Goal: Find specific page/section: Find specific page/section

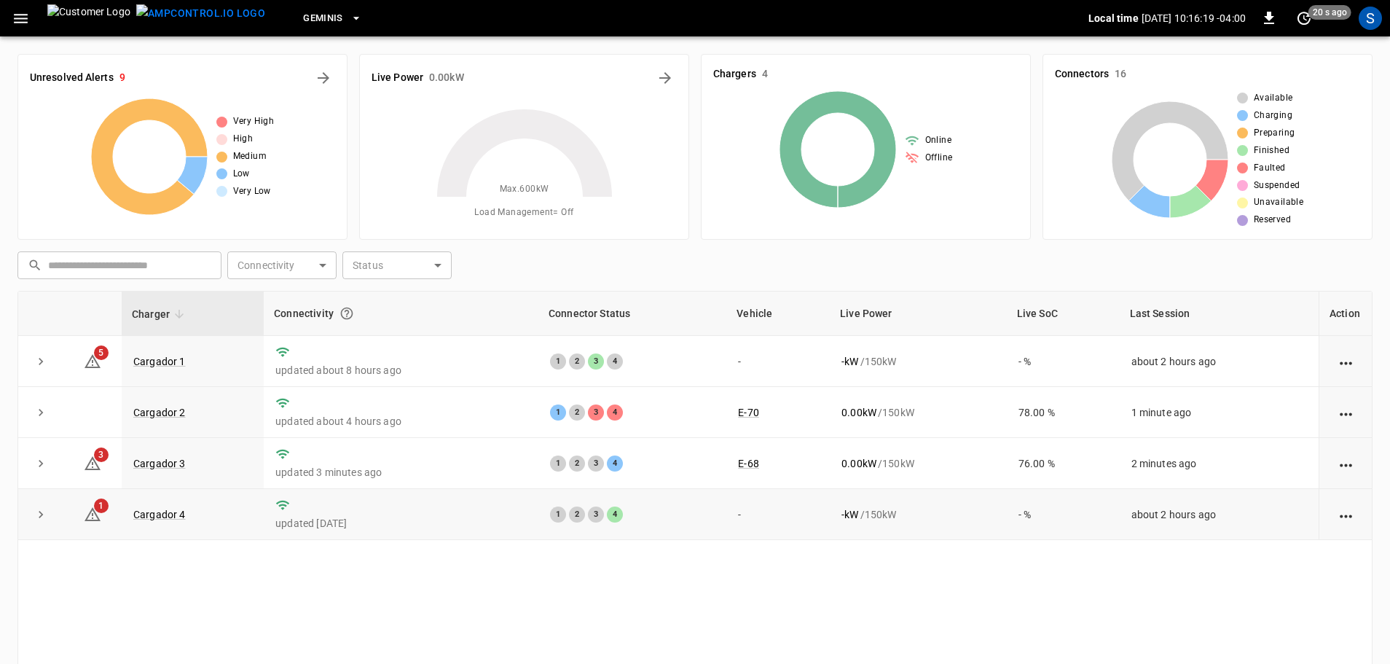
click at [171, 523] on td "Cargador 4" at bounding box center [193, 514] width 142 height 51
click at [173, 518] on link "Cargador 4" at bounding box center [159, 514] width 58 height 17
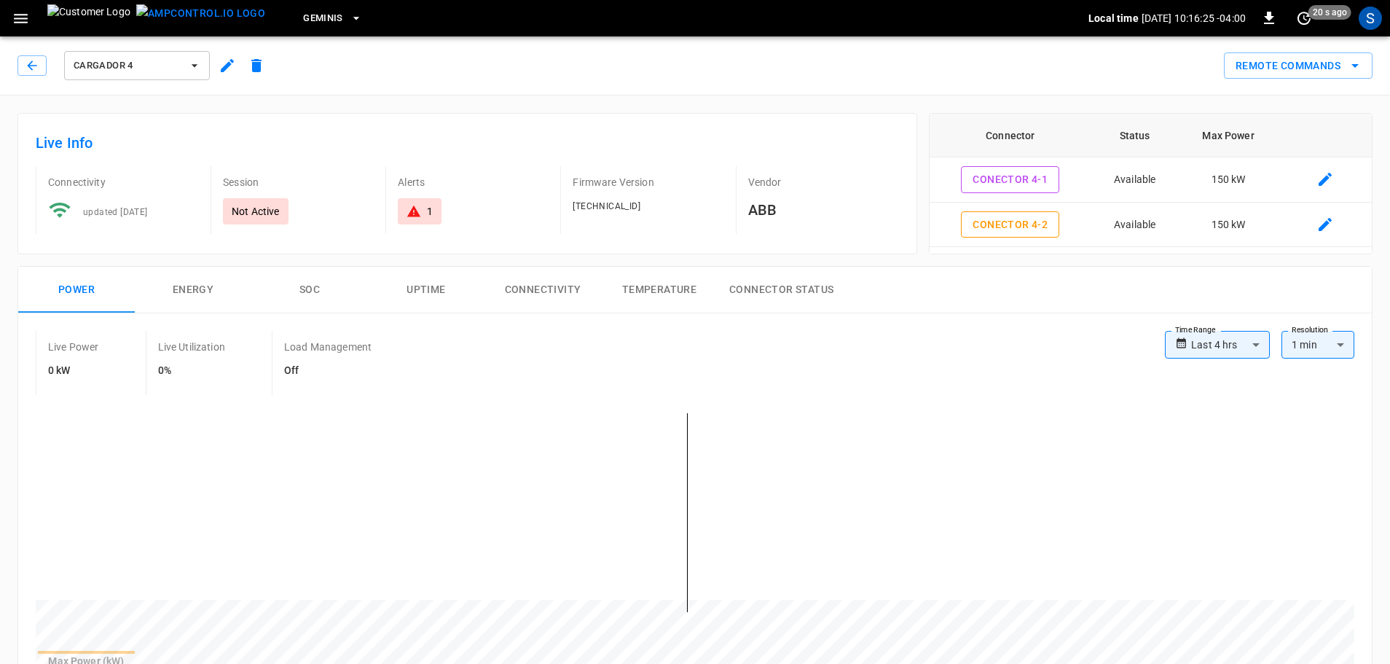
click at [27, 77] on div "Cargador 4" at bounding box center [144, 65] width 254 height 35
click at [27, 61] on icon "button" at bounding box center [32, 65] width 15 height 15
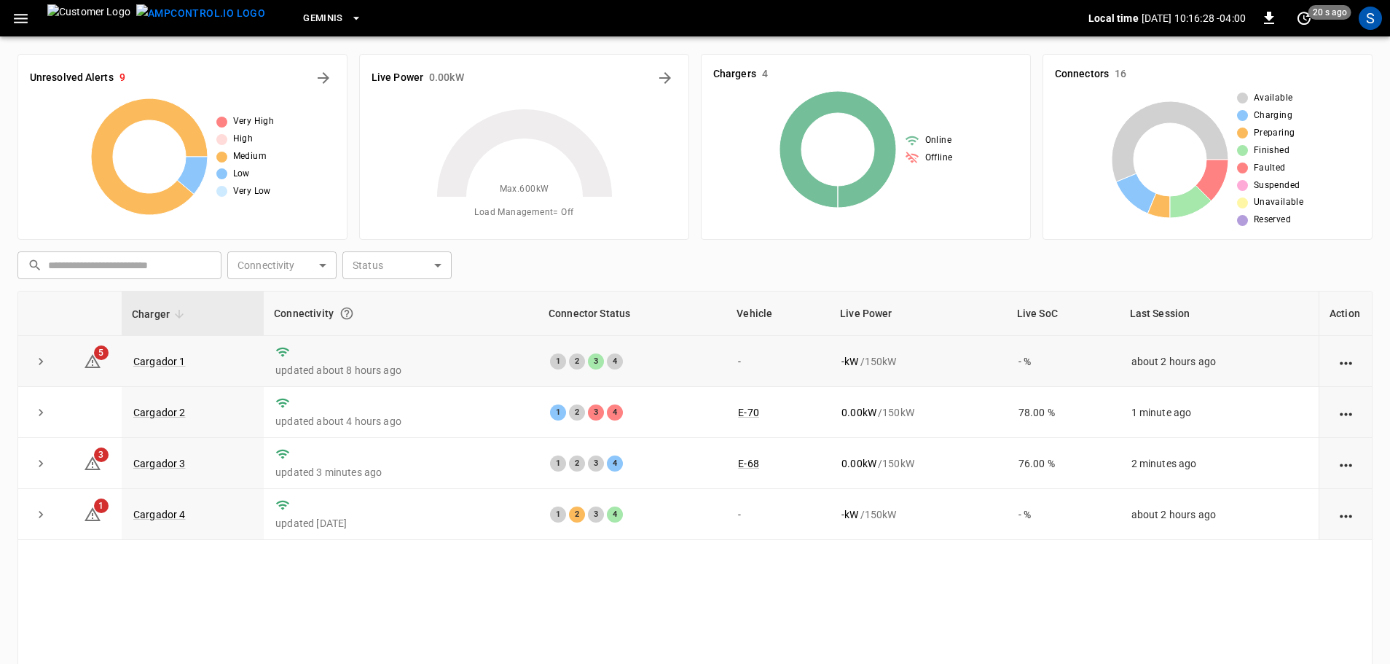
click at [169, 354] on td "Cargador 1" at bounding box center [193, 361] width 142 height 51
click at [168, 357] on link "Cargador 1" at bounding box center [159, 361] width 58 height 17
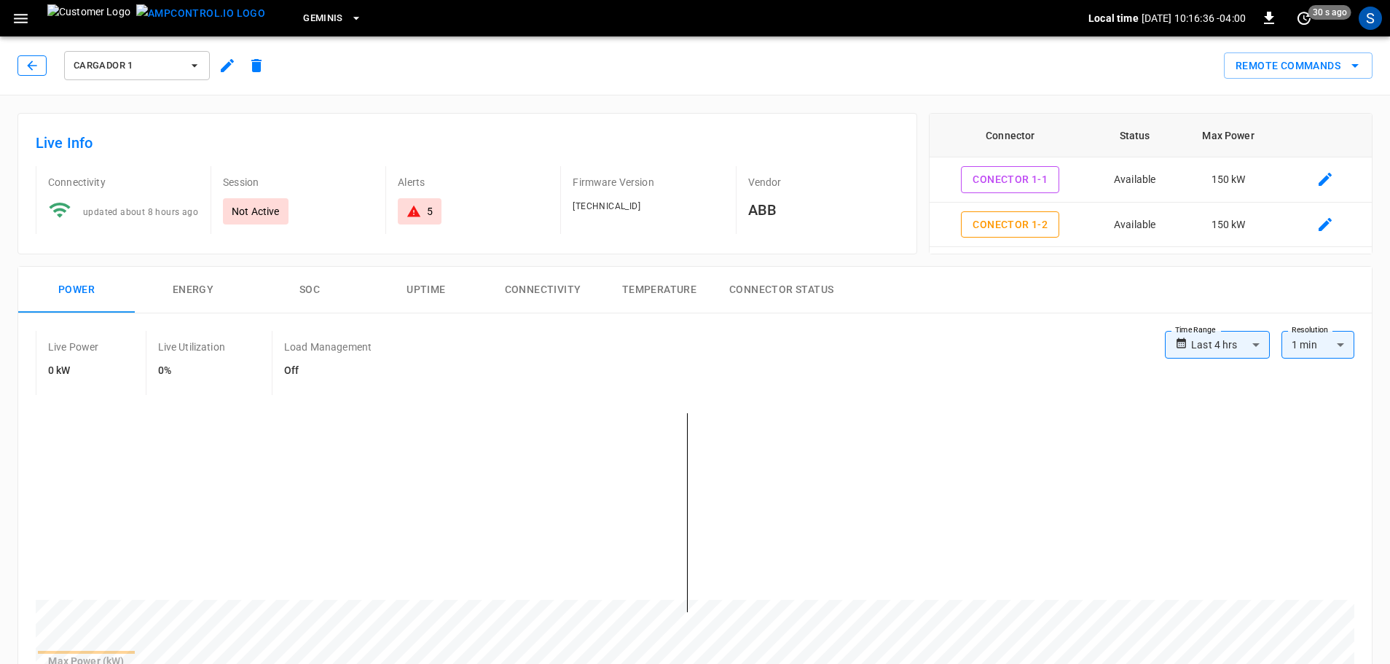
click at [42, 67] on button "button" at bounding box center [31, 65] width 29 height 20
